Goal: Information Seeking & Learning: Learn about a topic

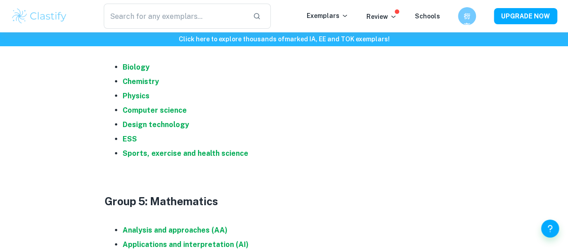
scroll to position [933, 0]
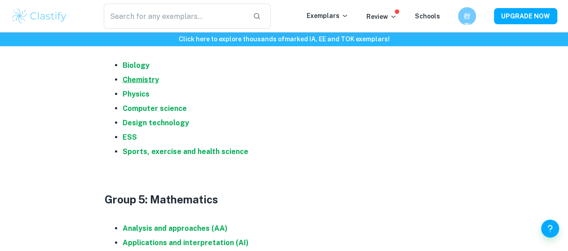
click at [134, 84] on strong "Chemistry" at bounding box center [141, 79] width 36 height 9
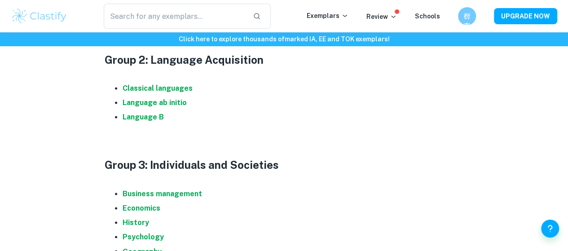
scroll to position [573, 0]
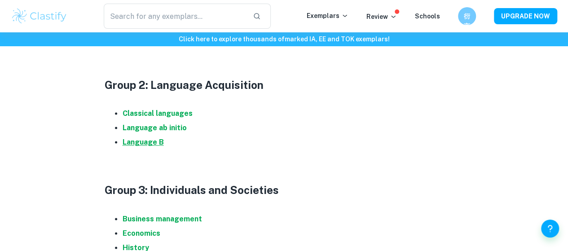
click at [159, 146] on strong "Language B" at bounding box center [143, 142] width 41 height 9
click at [161, 118] on strong "Classical languages" at bounding box center [158, 113] width 70 height 9
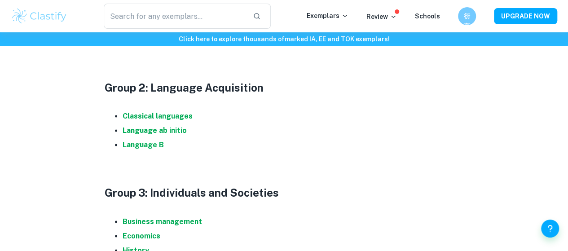
scroll to position [575, 0]
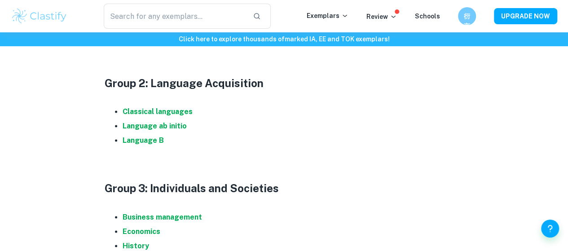
click at [146, 148] on li "Language B" at bounding box center [293, 140] width 341 height 14
click at [148, 145] on strong "Language B" at bounding box center [143, 140] width 41 height 9
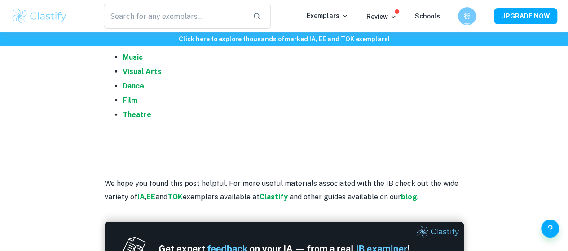
scroll to position [1196, 0]
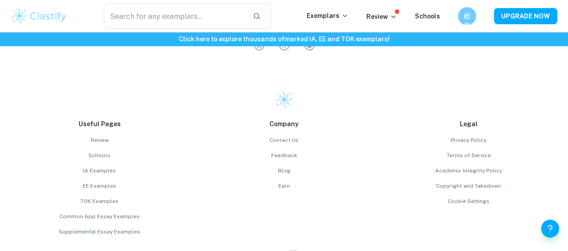
scroll to position [1348, 0]
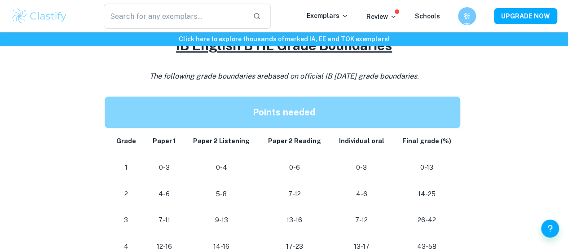
scroll to position [421, 0]
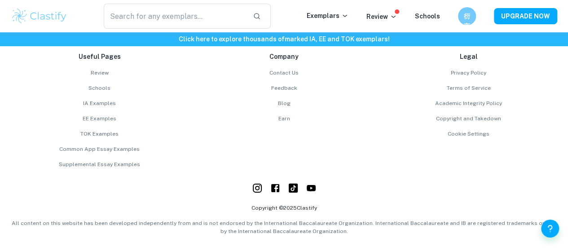
scroll to position [1346, 0]
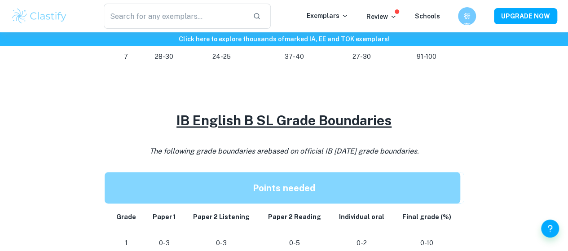
scroll to position [674, 0]
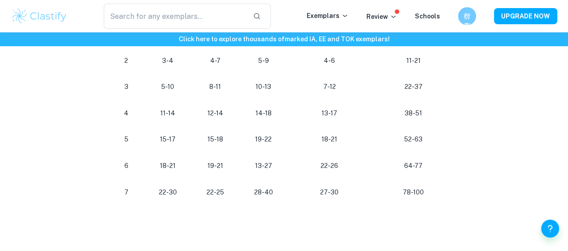
scroll to position [878, 0]
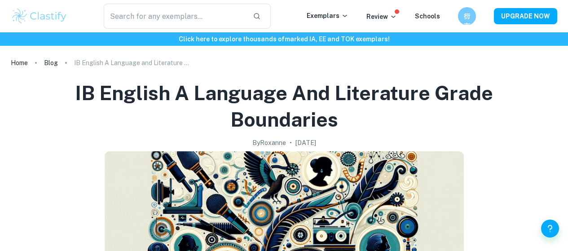
scroll to position [1400, 0]
